Goal: Transaction & Acquisition: Purchase product/service

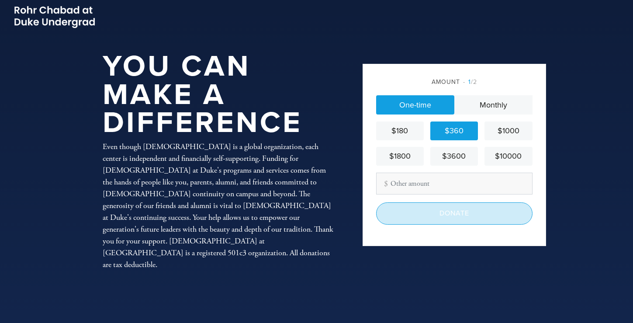
click at [434, 214] on input "Donate" at bounding box center [454, 213] width 156 height 22
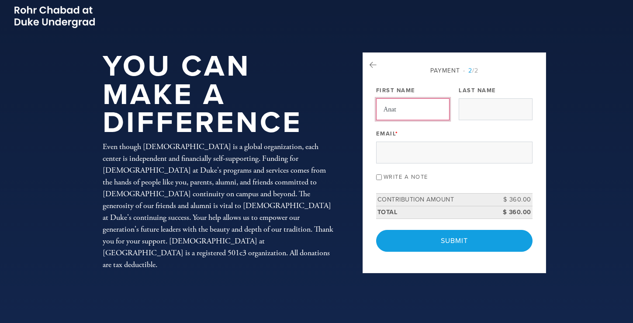
type input "Anat"
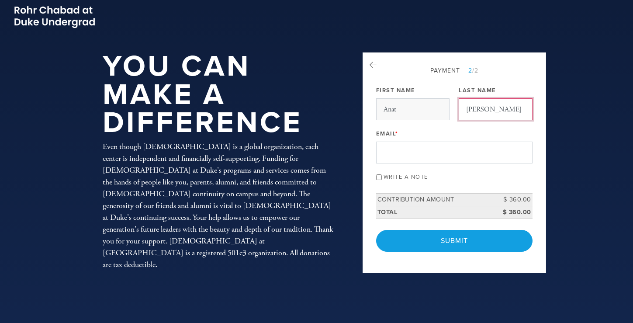
type input "[PERSON_NAME]"
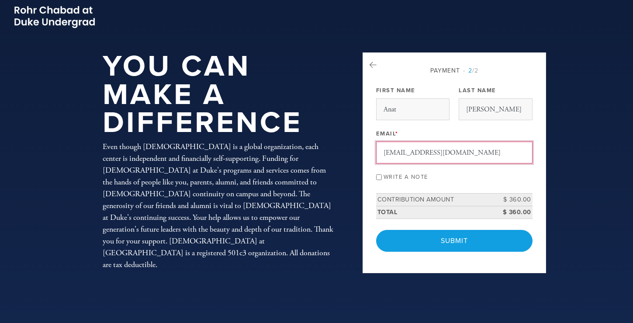
type input "[EMAIL_ADDRESS][DOMAIN_NAME]"
click at [379, 178] on input "Write a note" at bounding box center [379, 177] width 6 height 6
checkbox input "true"
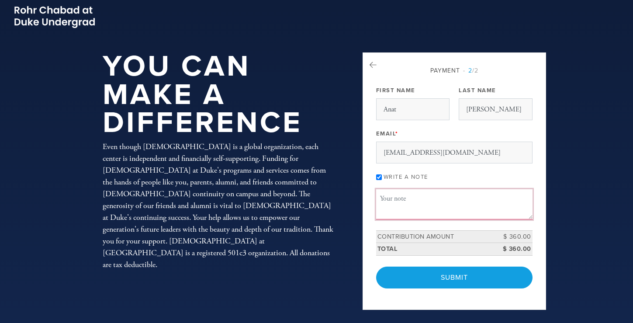
click at [406, 200] on textarea "Message or dedication" at bounding box center [454, 204] width 156 height 30
type textarea "T"
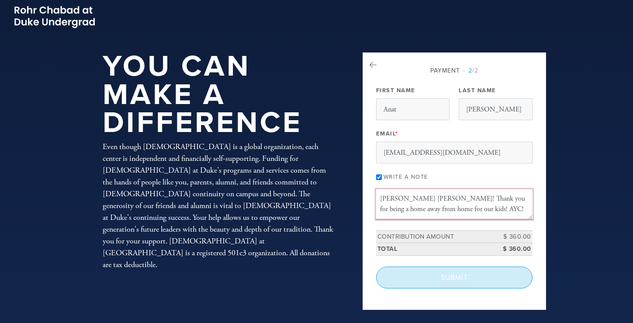
type textarea "[PERSON_NAME] [PERSON_NAME]! Thank you for being a home away from home for our …"
click at [438, 283] on input "Submit" at bounding box center [454, 278] width 156 height 22
